Goal: Task Accomplishment & Management: Manage account settings

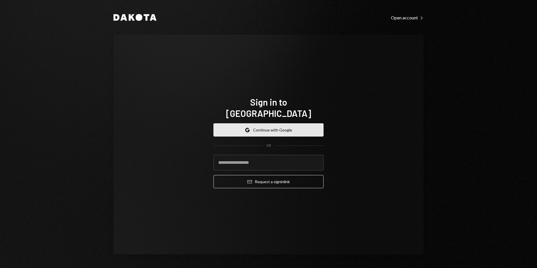
click at [258, 123] on button "Google Continue with Google" at bounding box center [269, 129] width 110 height 13
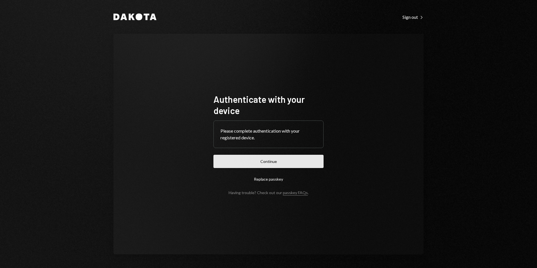
click at [292, 158] on button "Continue" at bounding box center [269, 161] width 110 height 13
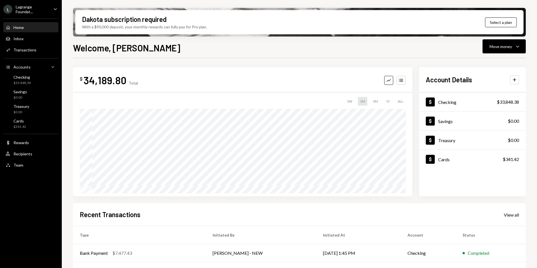
click at [24, 12] on div "Lagrange Foundat..." at bounding box center [32, 9] width 33 height 10
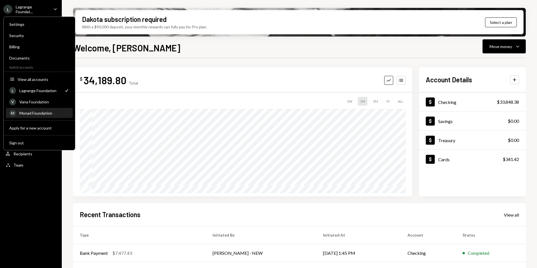
click at [38, 114] on div "Monad Foundation" at bounding box center [44, 113] width 50 height 5
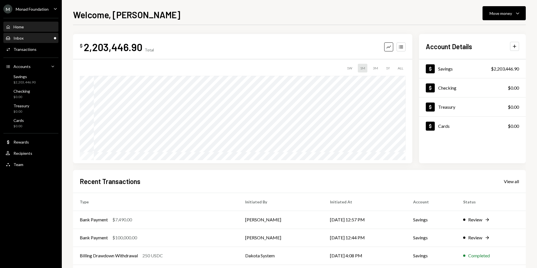
click at [42, 38] on div "Inbox Inbox" at bounding box center [31, 38] width 51 height 5
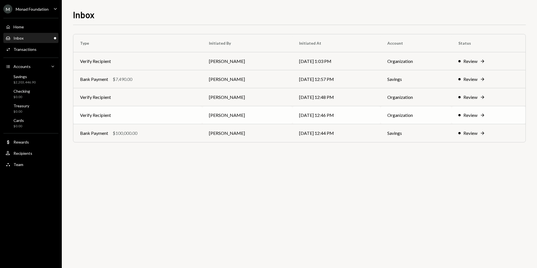
click at [160, 119] on td "Verify Recipient" at bounding box center [137, 115] width 129 height 18
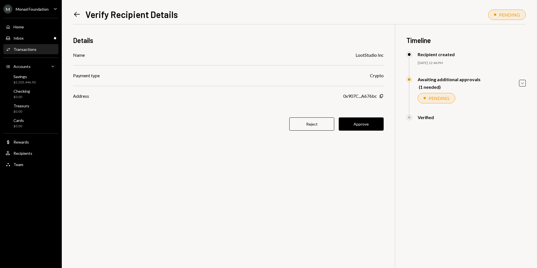
drag, startPoint x: 72, startPoint y: 13, endPoint x: 77, endPoint y: 15, distance: 5.4
click at [73, 13] on div "Left Arrow Verify Recipient Details PENDING Details Name LootStudio Inc Payment…" at bounding box center [299, 134] width 475 height 268
click at [76, 14] on icon "Left Arrow" at bounding box center [77, 14] width 8 height 8
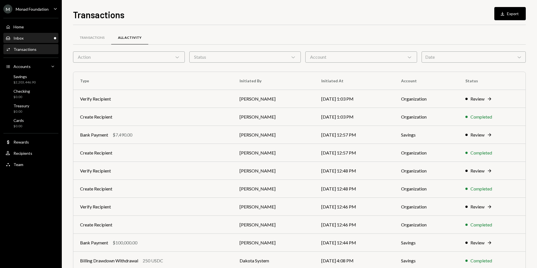
click at [37, 37] on div "Inbox Inbox" at bounding box center [31, 38] width 51 height 5
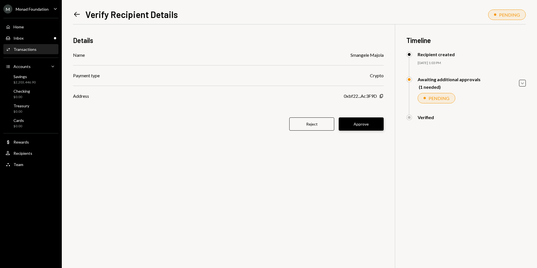
click at [355, 121] on button "Approve" at bounding box center [361, 123] width 45 height 13
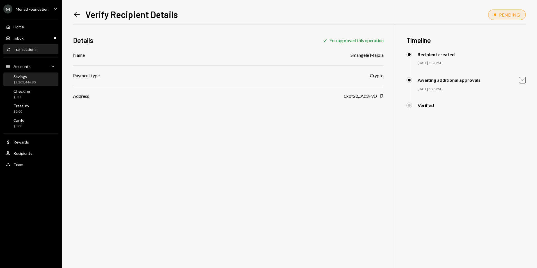
click at [36, 78] on div "Savings $2,203,446.90" at bounding box center [31, 79] width 51 height 11
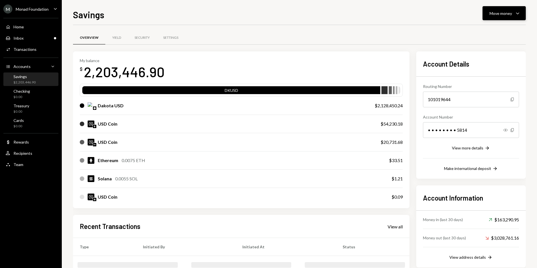
click at [502, 10] on div "Move money" at bounding box center [501, 13] width 22 height 6
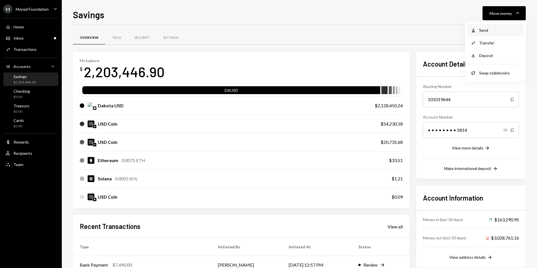
click at [481, 30] on div "Send" at bounding box center [499, 30] width 41 height 6
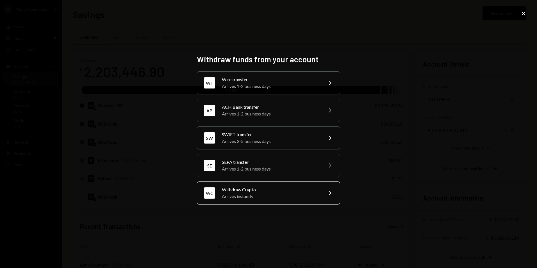
click at [257, 196] on div "Arrives instantly" at bounding box center [271, 196] width 98 height 7
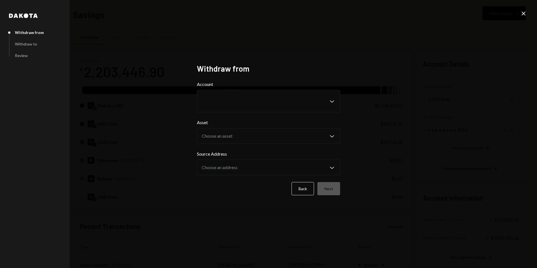
click at [235, 87] on label "Account" at bounding box center [268, 84] width 143 height 7
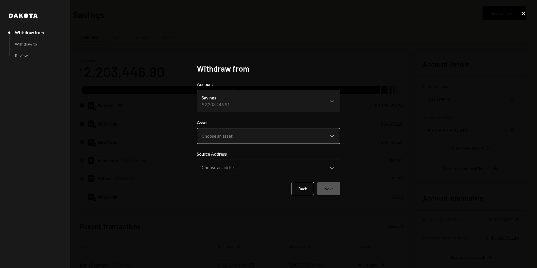
click at [228, 138] on body "M Monad Foundation Caret Down Home Home Inbox Inbox Activities Transactions Acc…" at bounding box center [268, 134] width 537 height 268
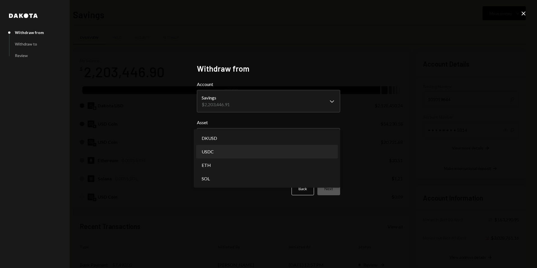
select select "****"
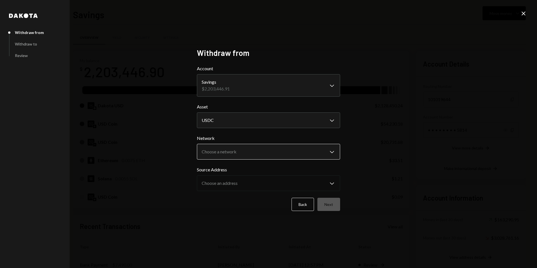
click at [216, 151] on body "M Monad Foundation Caret Down Home Home Inbox Inbox Activities Transactions Acc…" at bounding box center [268, 134] width 537 height 268
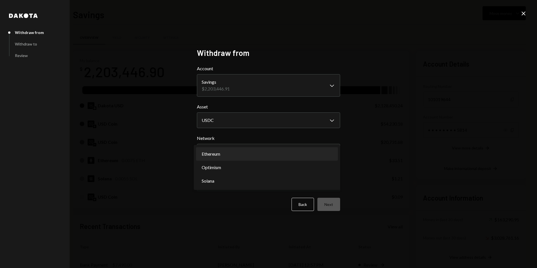
select select "**********"
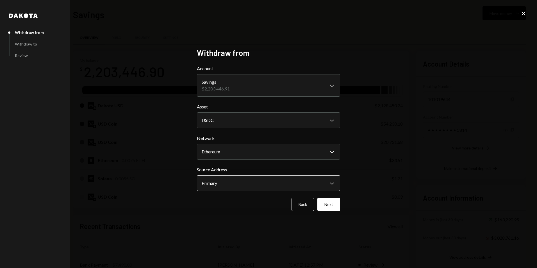
click at [213, 180] on body "M Monad Foundation Caret Down Home Home Inbox Inbox Activities Transactions Acc…" at bounding box center [268, 134] width 537 height 268
click at [366, 187] on div "**********" at bounding box center [268, 134] width 537 height 268
click at [319, 206] on div "Back Next" at bounding box center [268, 204] width 143 height 13
click at [324, 203] on button "Next" at bounding box center [329, 204] width 23 height 13
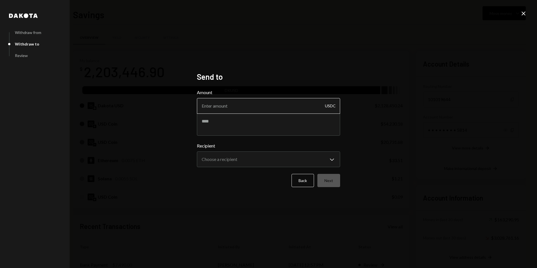
click at [250, 103] on input "Amount" at bounding box center [268, 106] width 143 height 16
type input "10"
type textarea "****"
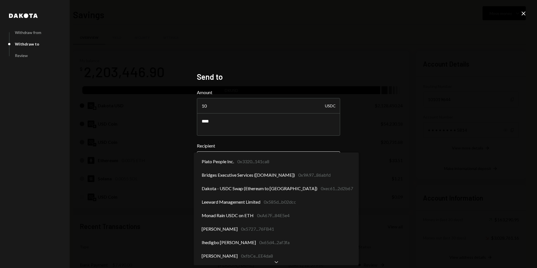
click at [273, 153] on body "M Monad Foundation Caret Down Home Home Inbox Inbox Activities Transactions Acc…" at bounding box center [268, 134] width 537 height 268
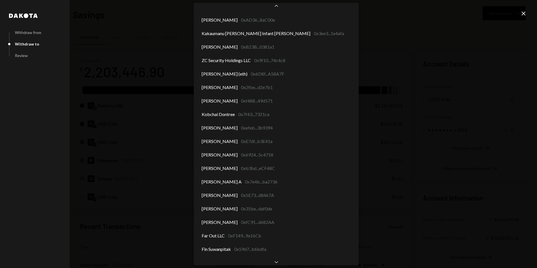
scroll to position [2999, 0]
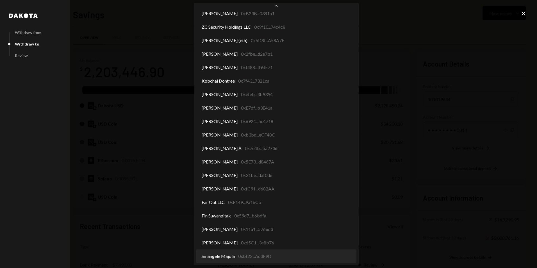
select select "**********"
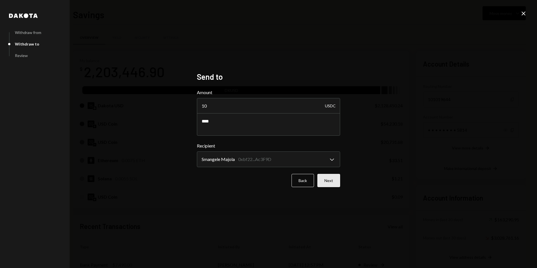
click at [333, 183] on button "Next" at bounding box center [329, 180] width 23 height 13
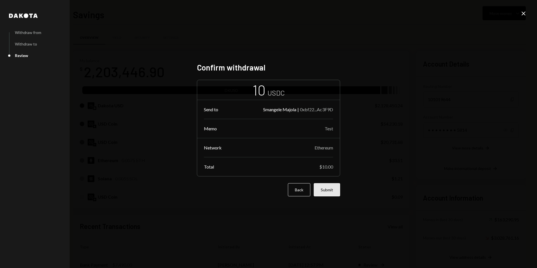
click at [328, 192] on button "Submit" at bounding box center [327, 189] width 26 height 13
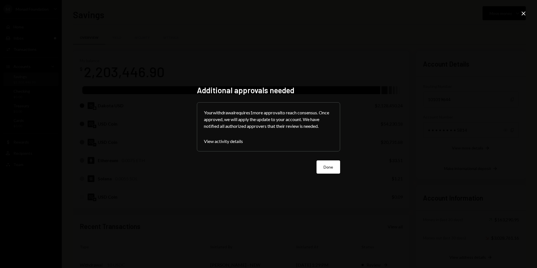
click at [334, 168] on button "Done" at bounding box center [329, 166] width 24 height 13
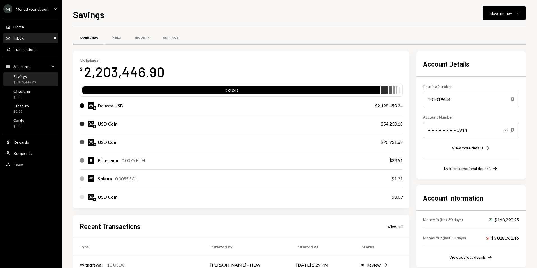
click at [32, 37] on div "Inbox Inbox" at bounding box center [31, 38] width 51 height 5
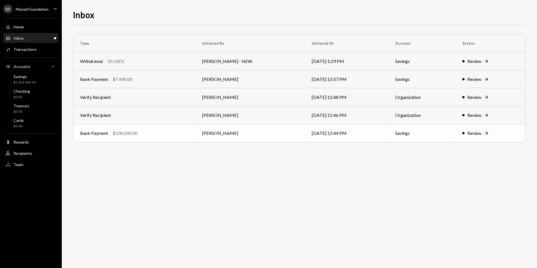
click at [183, 128] on td "Bank Payment $100,000.00" at bounding box center [134, 133] width 122 height 18
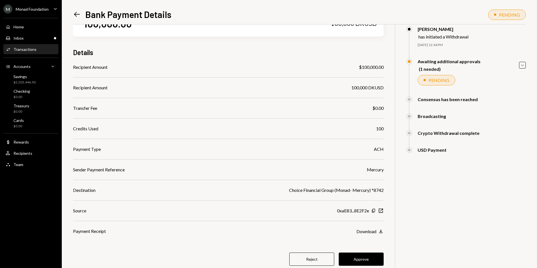
scroll to position [41, 0]
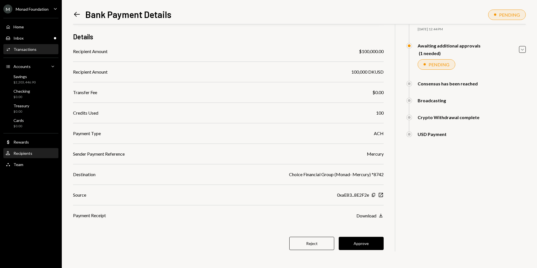
click at [37, 155] on div "User Recipients" at bounding box center [31, 153] width 51 height 5
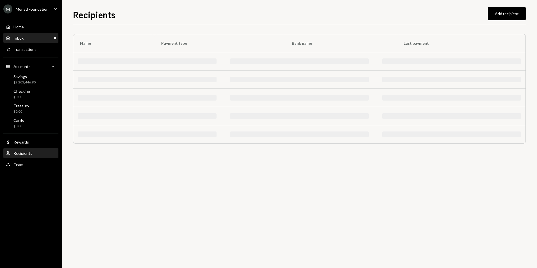
click at [34, 37] on div "Inbox Inbox" at bounding box center [31, 38] width 51 height 5
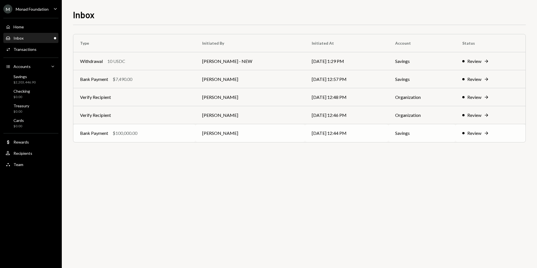
click at [149, 132] on div "Bank Payment $100,000.00" at bounding box center [134, 133] width 109 height 7
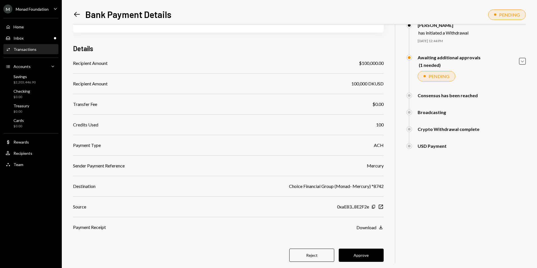
scroll to position [41, 0]
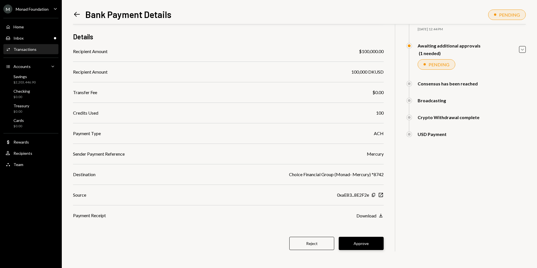
click at [373, 242] on button "Approve" at bounding box center [361, 243] width 45 height 13
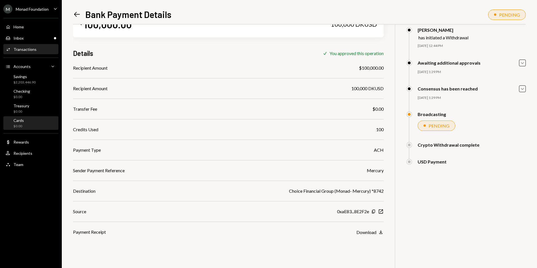
scroll to position [24, 0]
click at [39, 39] on div "Inbox Inbox" at bounding box center [31, 38] width 51 height 5
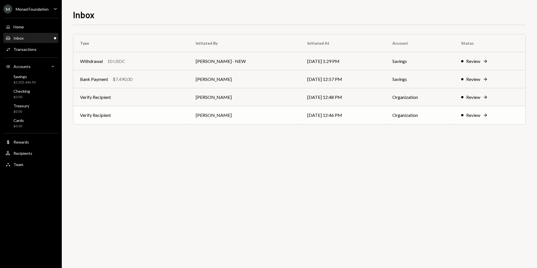
click at [157, 110] on td "Verify Recipient" at bounding box center [131, 115] width 116 height 18
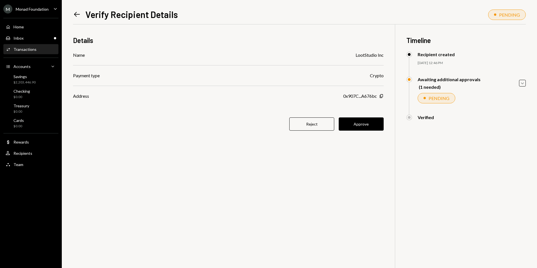
click at [72, 13] on div "Left Arrow Verify Recipient Details PENDING Details Name LootStudio Inc Payment…" at bounding box center [299, 134] width 475 height 268
click at [75, 14] on icon at bounding box center [77, 14] width 6 height 5
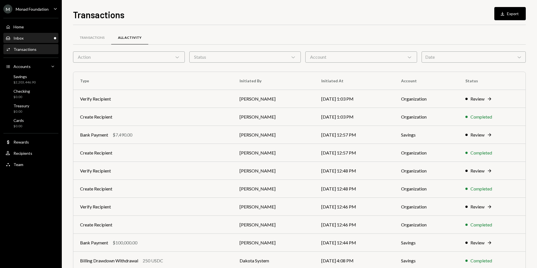
click at [40, 36] on div "Inbox Inbox" at bounding box center [31, 38] width 51 height 5
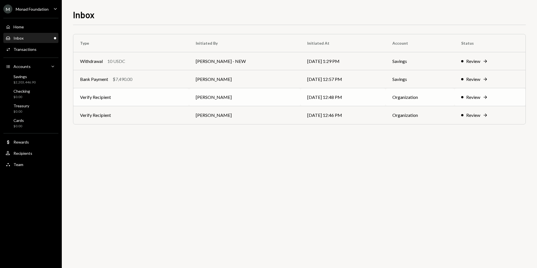
click at [114, 90] on td "Verify Recipient" at bounding box center [131, 97] width 116 height 18
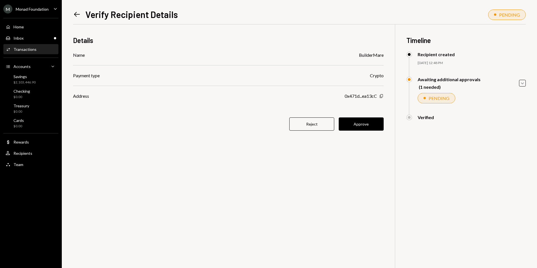
drag, startPoint x: 8, startPoint y: 180, endPoint x: 382, endPoint y: 97, distance: 383.2
click at [382, 97] on icon "Copy" at bounding box center [381, 96] width 4 height 4
click at [362, 128] on button "Approve" at bounding box center [361, 123] width 45 height 13
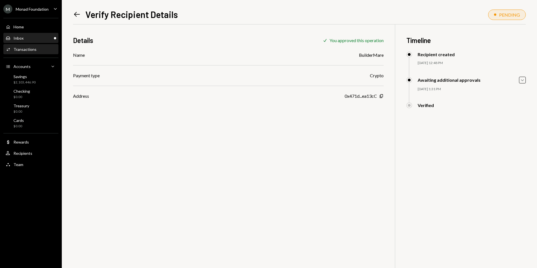
click at [44, 34] on div "Inbox Inbox" at bounding box center [31, 38] width 51 height 10
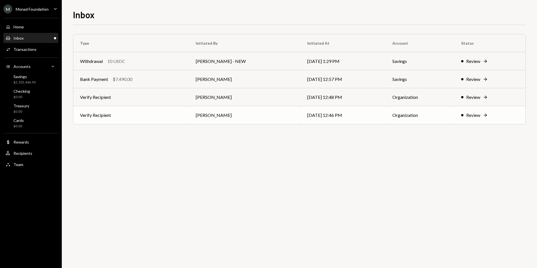
click at [158, 111] on td "Verify Recipient" at bounding box center [131, 115] width 116 height 18
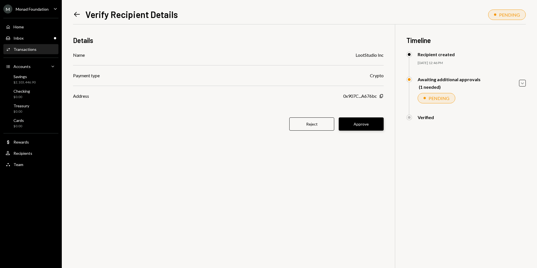
click at [355, 126] on button "Approve" at bounding box center [361, 123] width 45 height 13
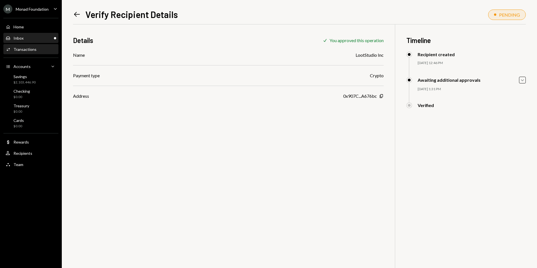
click at [24, 41] on div "Inbox Inbox" at bounding box center [31, 38] width 51 height 10
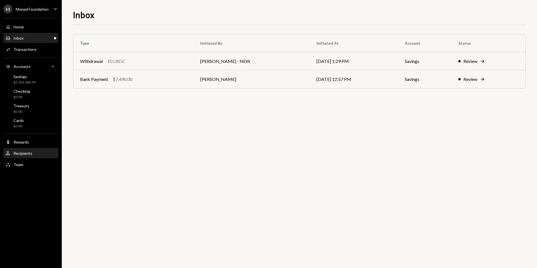
click at [19, 153] on div "Recipients" at bounding box center [22, 153] width 19 height 5
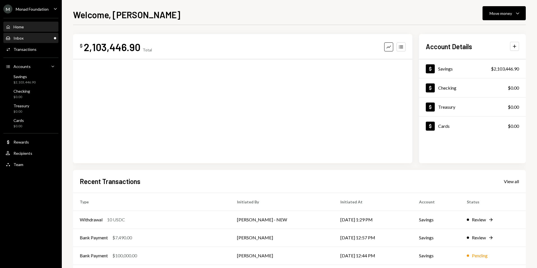
click at [42, 36] on div "Inbox Inbox" at bounding box center [31, 38] width 51 height 5
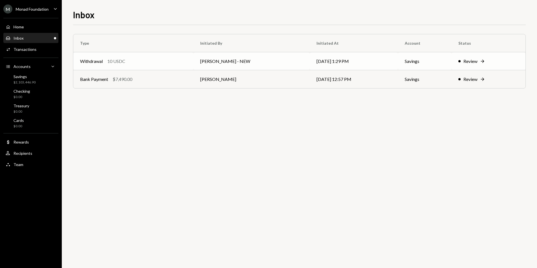
click at [213, 61] on td "[PERSON_NAME] - NEW" at bounding box center [252, 61] width 116 height 18
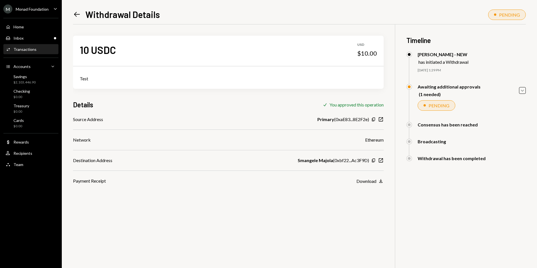
click at [77, 15] on icon "Left Arrow" at bounding box center [77, 14] width 8 height 8
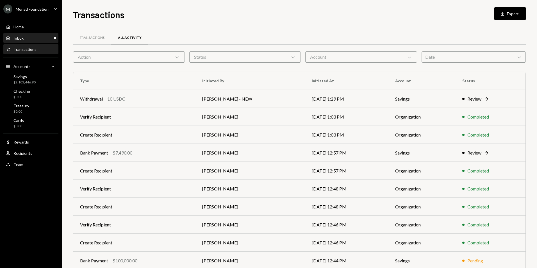
click at [26, 35] on div "Inbox Inbox" at bounding box center [31, 38] width 51 height 10
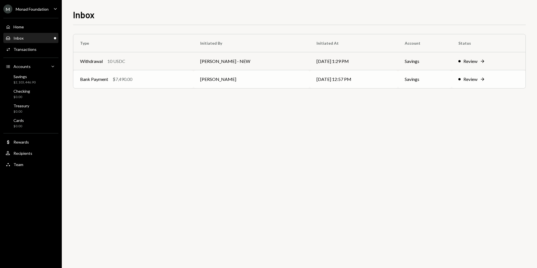
click at [146, 87] on td "Bank Payment $7,490.00" at bounding box center [133, 79] width 120 height 18
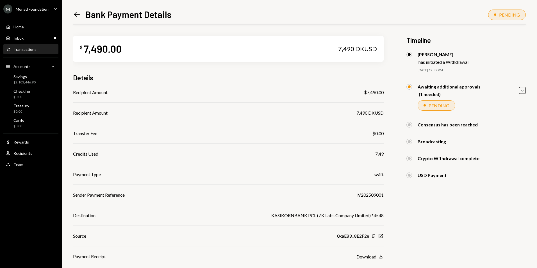
scroll to position [28, 0]
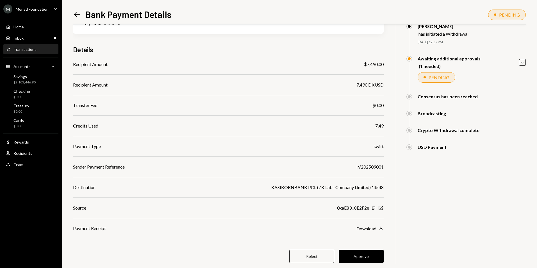
click at [353, 252] on button "Approve" at bounding box center [361, 256] width 45 height 13
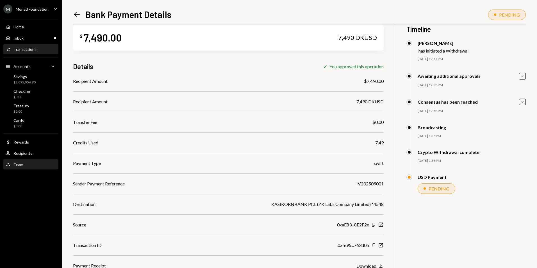
scroll to position [0, 0]
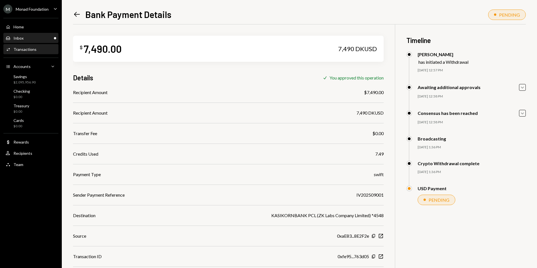
click at [34, 39] on div "Inbox Inbox" at bounding box center [31, 38] width 51 height 5
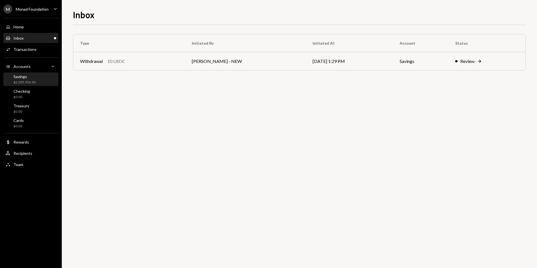
click at [36, 78] on div "Savings $2,095,956.90" at bounding box center [31, 79] width 51 height 11
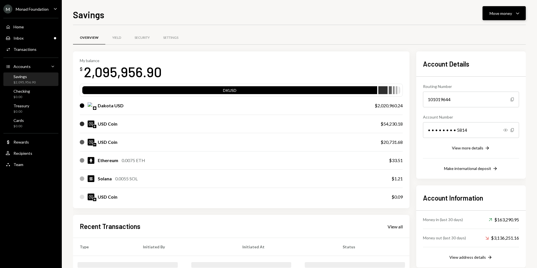
click at [515, 14] on icon "Caret Down" at bounding box center [518, 13] width 7 height 7
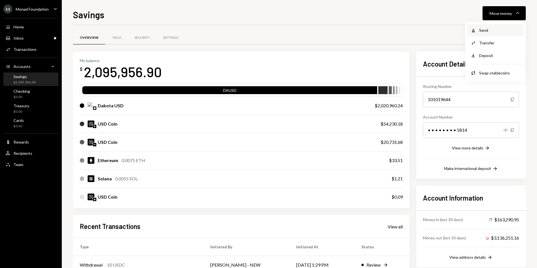
click at [497, 30] on div "Send" at bounding box center [499, 30] width 41 height 6
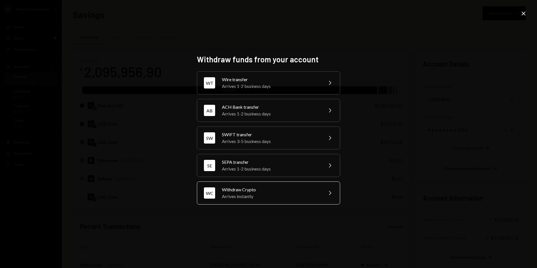
click at [239, 192] on div "Withdraw Crypto" at bounding box center [271, 189] width 98 height 7
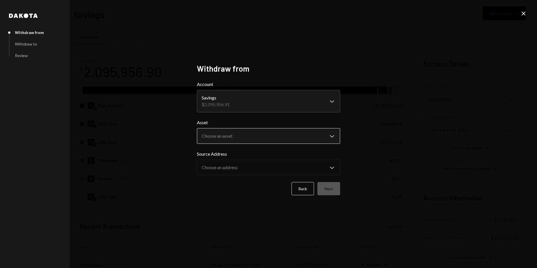
click at [230, 134] on body "M Monad Foundation Caret Down Home Home Inbox Inbox Activities Transactions Acc…" at bounding box center [268, 134] width 537 height 268
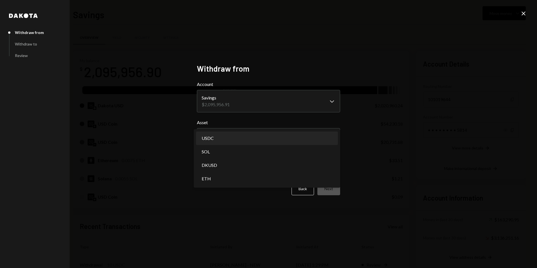
select select "****"
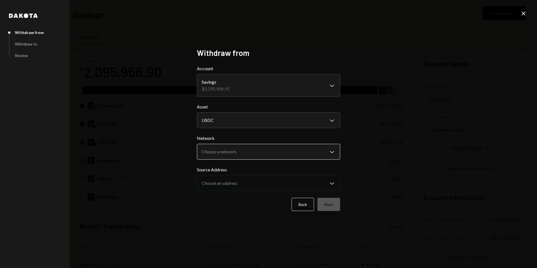
click at [242, 154] on body "M Monad Foundation Caret Down Home Home Inbox Inbox Activities Transactions Acc…" at bounding box center [268, 134] width 537 height 268
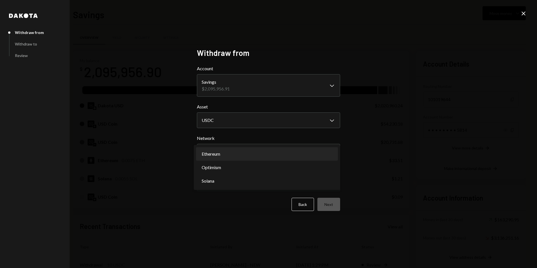
select select "**********"
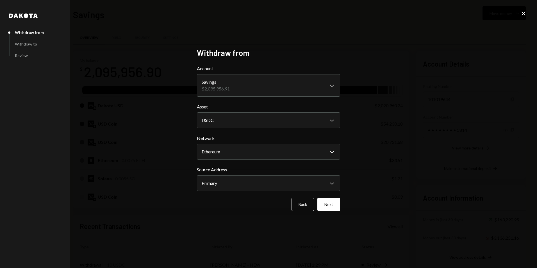
click at [334, 202] on button "Next" at bounding box center [329, 204] width 23 height 13
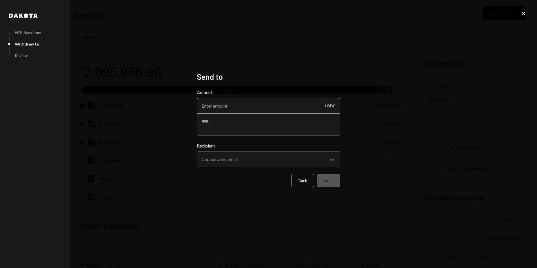
click at [232, 105] on input "Amount" at bounding box center [268, 106] width 143 height 16
type input "0"
type input "10"
type textarea "****"
click at [313, 166] on body "M Monad Foundation Caret Down Home Home Inbox Inbox Activities Transactions Acc…" at bounding box center [268, 134] width 537 height 268
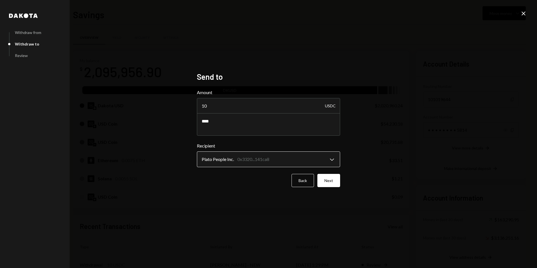
click at [323, 158] on body "M Monad Foundation Caret Down Home Home Inbox Inbox Activities Transactions Acc…" at bounding box center [268, 134] width 537 height 268
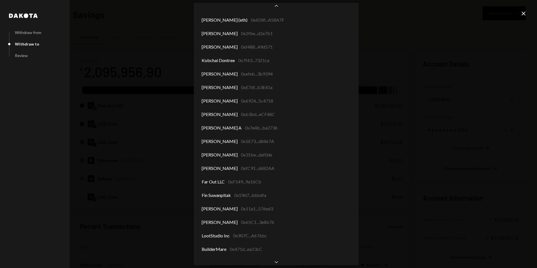
scroll to position [3026, 0]
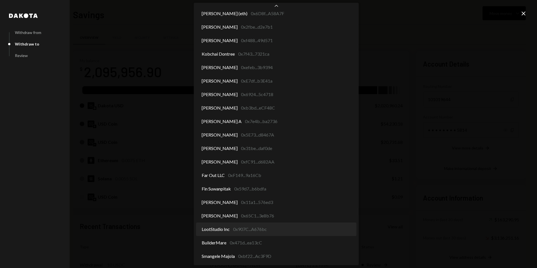
select select "**********"
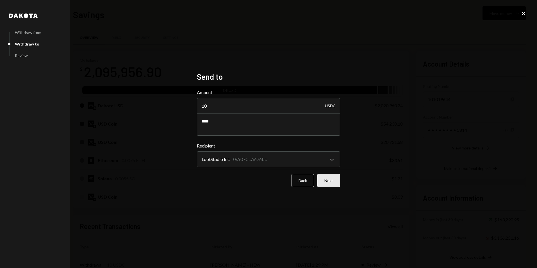
click at [333, 181] on button "Next" at bounding box center [329, 180] width 23 height 13
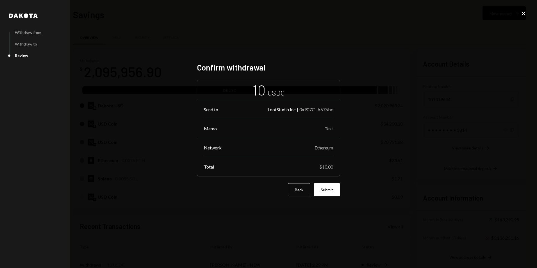
click at [336, 196] on div "Confirm withdrawal 10 USDC Send to LootStudio Inc | 0x907C...A676bc Memo Test N…" at bounding box center [268, 134] width 143 height 143
click at [335, 194] on button "Submit" at bounding box center [327, 189] width 26 height 13
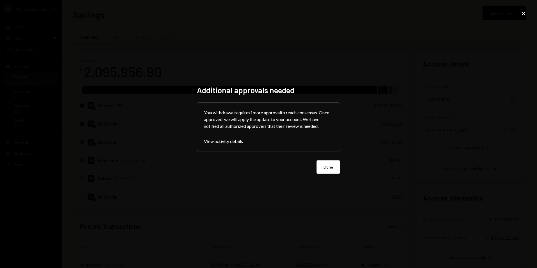
click at [324, 162] on button "Done" at bounding box center [329, 166] width 24 height 13
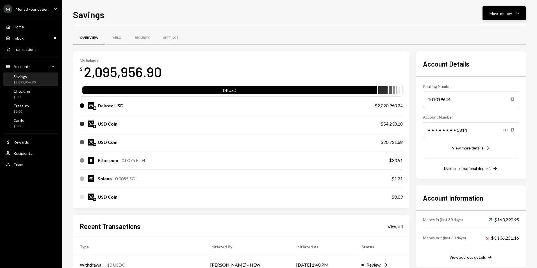
click at [506, 9] on button "Move money Caret Down" at bounding box center [504, 13] width 43 height 14
click at [495, 29] on div "Send" at bounding box center [499, 30] width 41 height 6
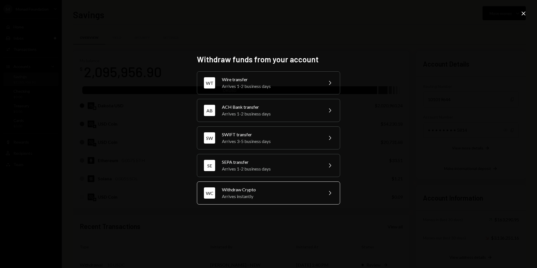
click at [253, 197] on div "Arrives instantly" at bounding box center [271, 196] width 98 height 7
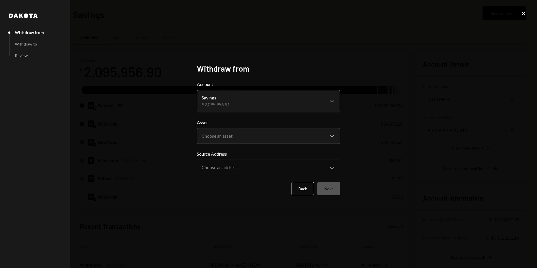
click at [241, 99] on body "M Monad Foundation Caret Down Home Home Inbox Inbox Activities Transactions Acc…" at bounding box center [268, 134] width 537 height 268
click at [251, 135] on body "M Monad Foundation Caret Down Home Home Inbox Inbox Activities Transactions Acc…" at bounding box center [268, 134] width 537 height 268
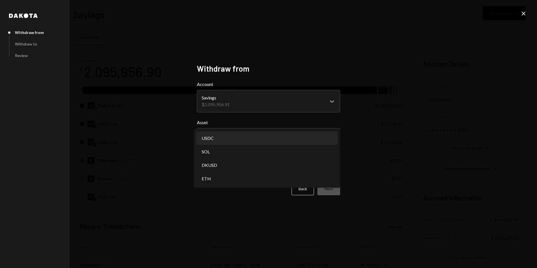
select select "****"
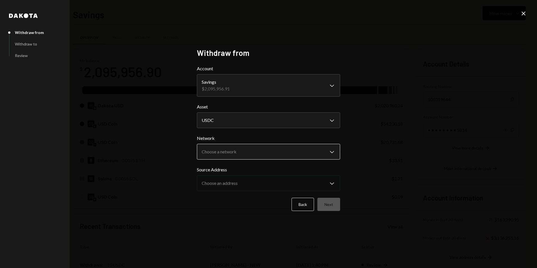
drag, startPoint x: 225, startPoint y: 175, endPoint x: 226, endPoint y: 159, distance: 15.2
click at [225, 174] on div "Source Address Choose an address Chevron Down" at bounding box center [268, 178] width 143 height 25
click at [226, 154] on body "M Monad Foundation Caret Down Home Home Inbox Inbox Activities Transactions Acc…" at bounding box center [268, 134] width 537 height 268
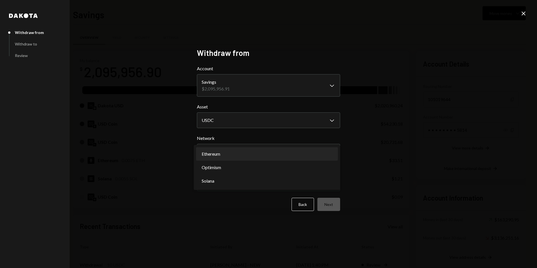
select select "**********"
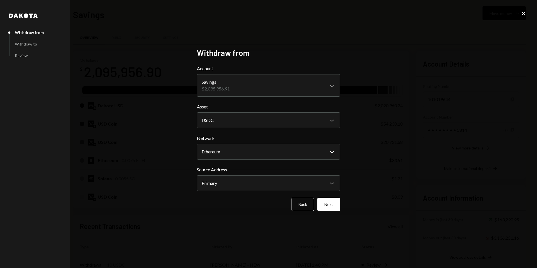
click at [327, 202] on button "Next" at bounding box center [329, 204] width 23 height 13
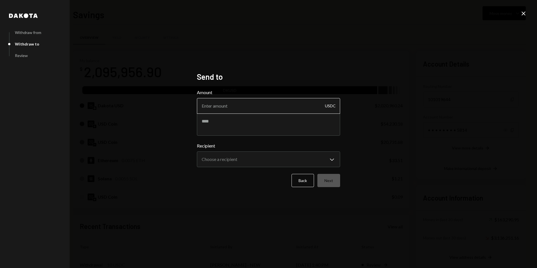
click at [251, 102] on input "Amount" at bounding box center [268, 106] width 143 height 16
type input "10"
type textarea "****"
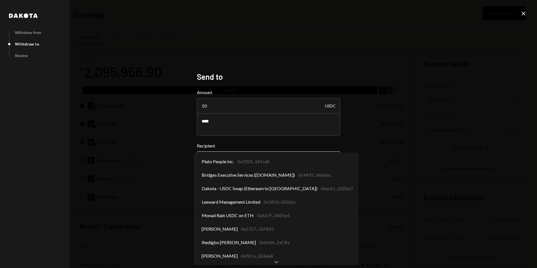
click at [267, 163] on body "M Monad Foundation Caret Down Home Home Inbox Inbox Activities Transactions Acc…" at bounding box center [268, 134] width 537 height 268
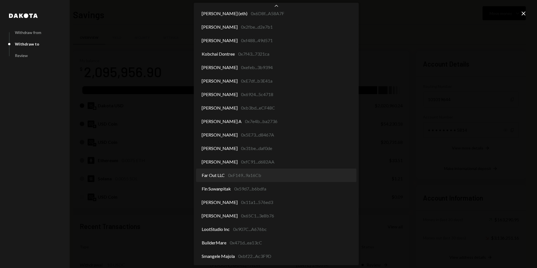
select select "**********"
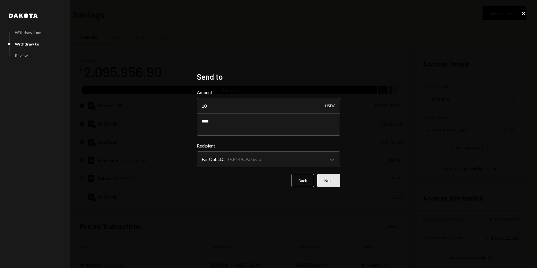
click at [333, 181] on button "Next" at bounding box center [329, 180] width 23 height 13
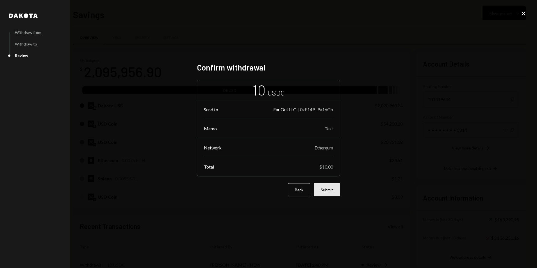
click at [332, 184] on button "Submit" at bounding box center [327, 189] width 26 height 13
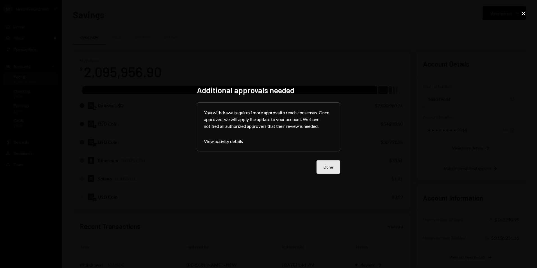
click at [335, 165] on button "Done" at bounding box center [329, 166] width 24 height 13
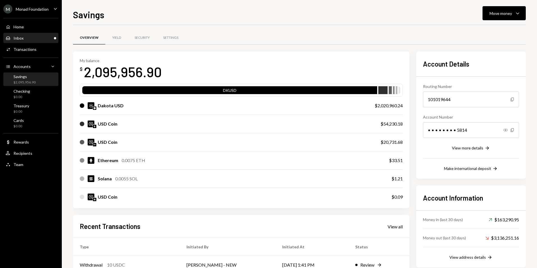
click at [42, 40] on div "Inbox Inbox" at bounding box center [31, 38] width 51 height 5
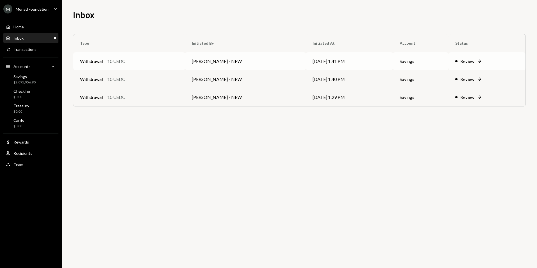
click at [113, 59] on div "10 USDC" at bounding box center [116, 61] width 18 height 7
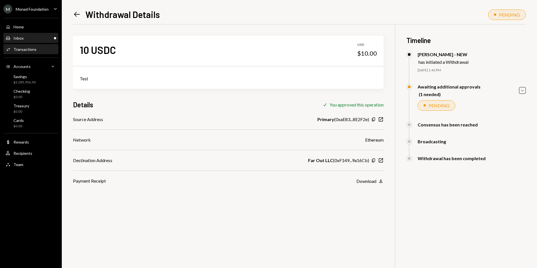
click at [33, 38] on div "Inbox Inbox" at bounding box center [31, 38] width 51 height 5
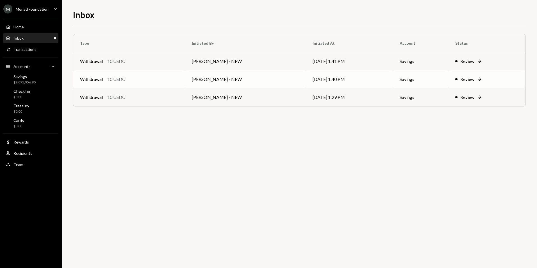
click at [115, 79] on div "10 USDC" at bounding box center [116, 79] width 18 height 7
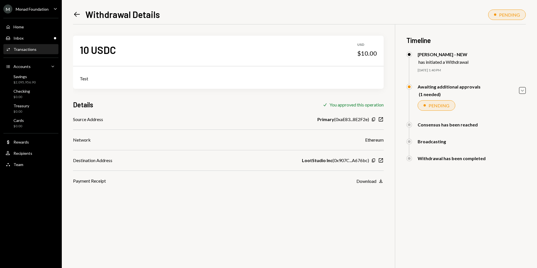
click at [15, 8] on div "M Monad Foundation" at bounding box center [25, 8] width 45 height 9
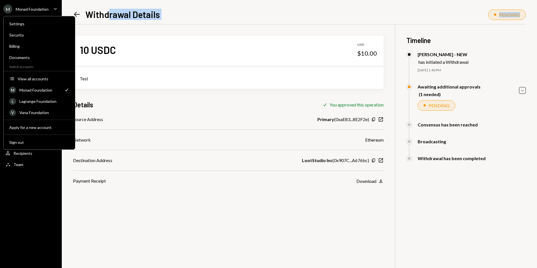
click at [108, 20] on div "Left Arrow Withdrawal Details PENDING 10 USDC USD $10.00 Test Details Check You…" at bounding box center [299, 138] width 453 height 260
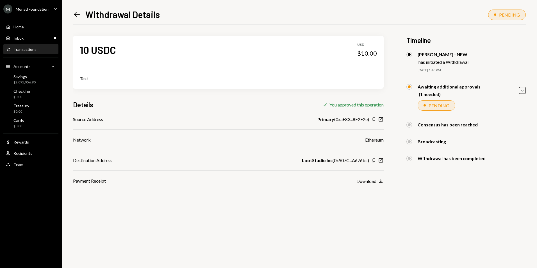
drag, startPoint x: 108, startPoint y: 20, endPoint x: 73, endPoint y: 14, distance: 36.0
click at [73, 14] on div "Left Arrow Withdrawal Details PENDING 10 USDC USD $10.00 Test Details Check You…" at bounding box center [299, 134] width 475 height 268
click at [39, 36] on div "Inbox Inbox" at bounding box center [31, 38] width 51 height 5
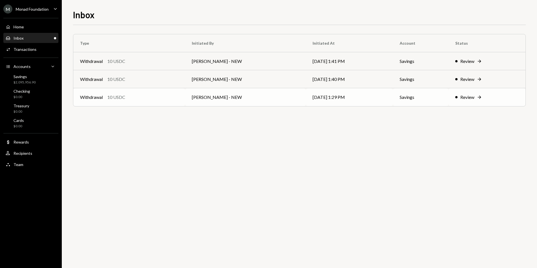
click at [114, 99] on div "10 USDC" at bounding box center [116, 97] width 18 height 7
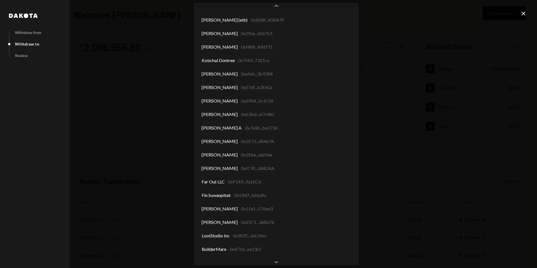
scroll to position [3026, 0]
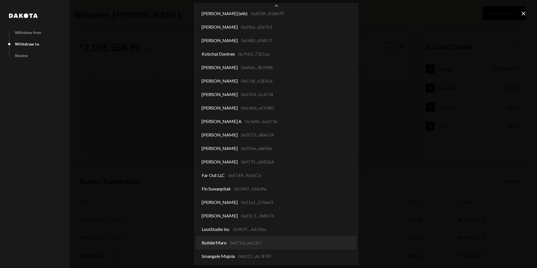
select select "**********"
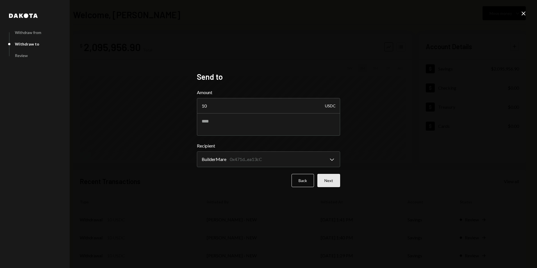
click at [331, 180] on button "Next" at bounding box center [329, 180] width 23 height 13
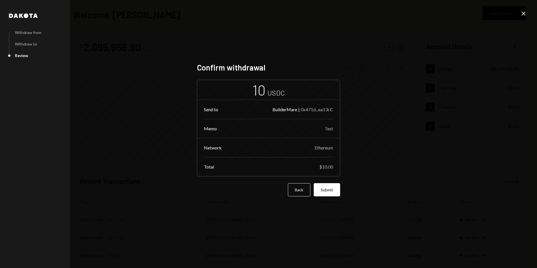
click at [327, 194] on button "Submit" at bounding box center [327, 189] width 26 height 13
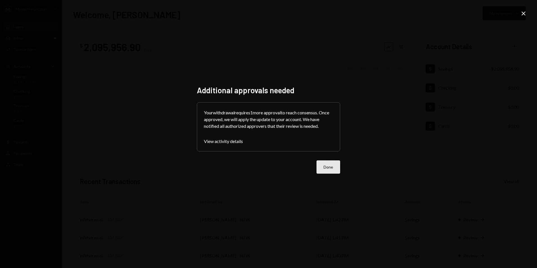
click at [333, 166] on button "Done" at bounding box center [329, 166] width 24 height 13
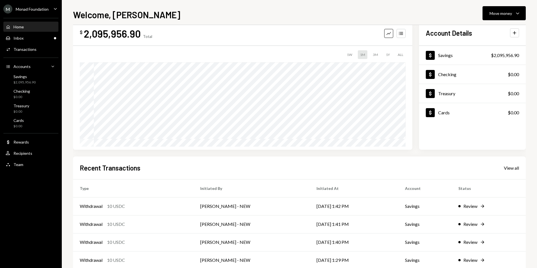
scroll to position [0, 0]
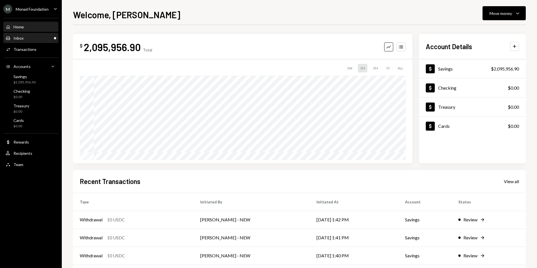
click at [49, 38] on div "Inbox Inbox" at bounding box center [31, 38] width 51 height 5
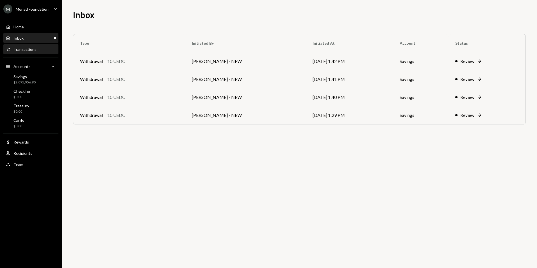
click at [30, 49] on div "Transactions" at bounding box center [24, 49] width 23 height 5
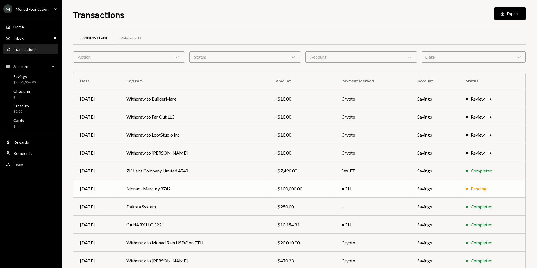
click at [215, 189] on td "Monad- Mercury 8742" at bounding box center [194, 189] width 149 height 18
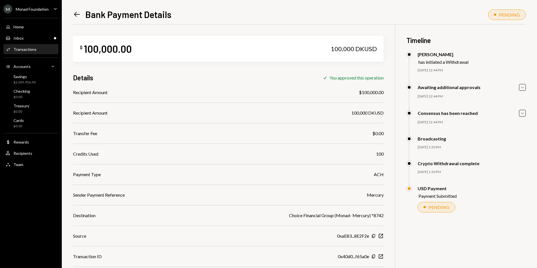
click at [77, 13] on icon "Left Arrow" at bounding box center [77, 14] width 8 height 8
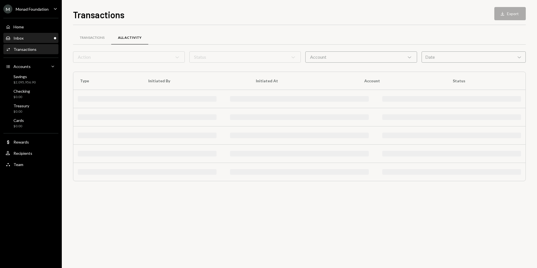
click at [49, 39] on div "Inbox Inbox" at bounding box center [31, 38] width 51 height 5
